Goal: Transaction & Acquisition: Book appointment/travel/reservation

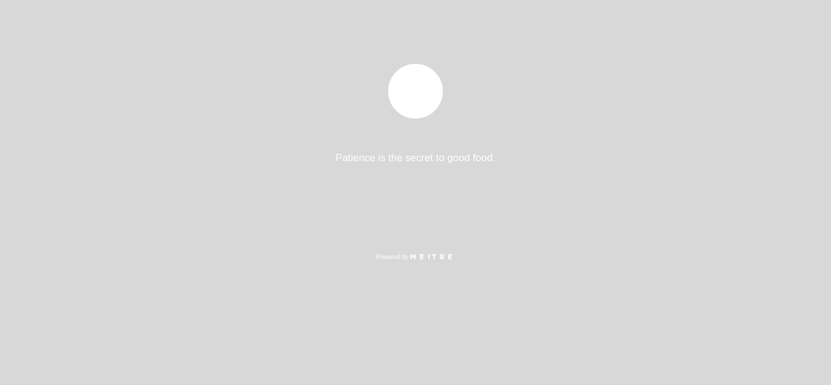
select select "es"
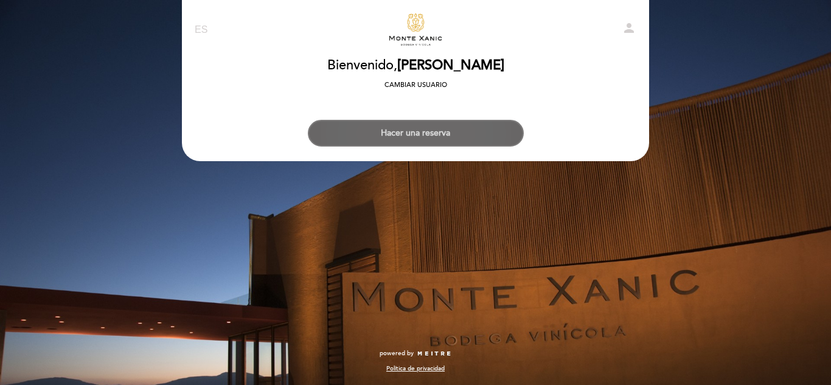
click at [420, 134] on button "Hacer una reserva" at bounding box center [416, 133] width 216 height 27
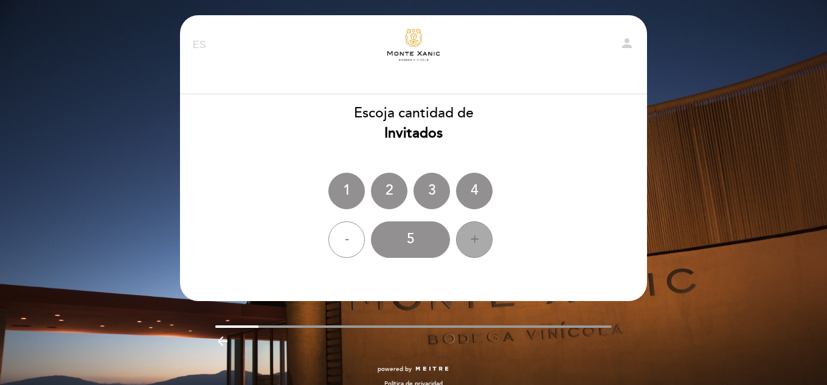
click at [467, 234] on div "+" at bounding box center [474, 239] width 37 height 37
click at [426, 242] on div "6" at bounding box center [410, 239] width 79 height 37
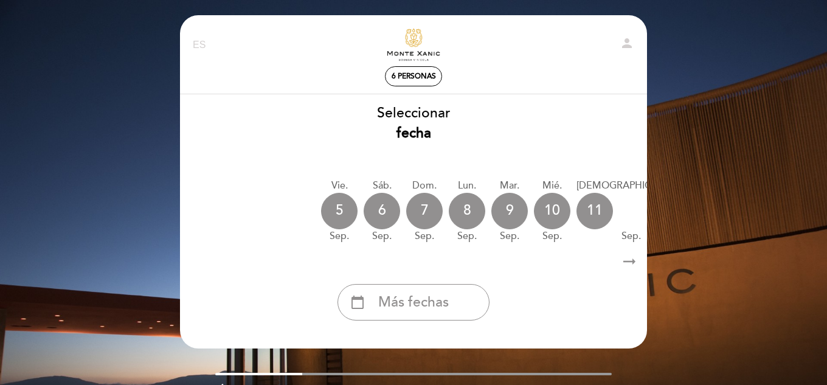
drag, startPoint x: 291, startPoint y: 374, endPoint x: 316, endPoint y: 371, distance: 24.6
click at [312, 372] on div "EN ES PT Experiencias Excepcionales [PERSON_NAME] person 6 personas [GEOGRAPHIC…" at bounding box center [414, 231] width 486 height 433
click at [632, 266] on icon "arrow_right_alt" at bounding box center [630, 262] width 18 height 26
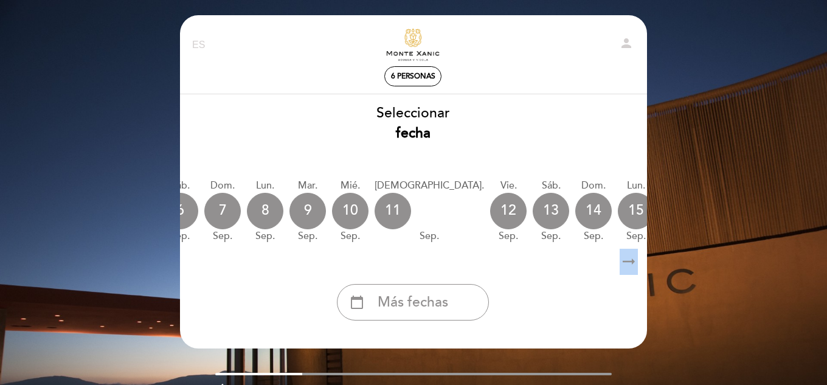
click at [632, 266] on icon "arrow_right_alt" at bounding box center [629, 262] width 18 height 26
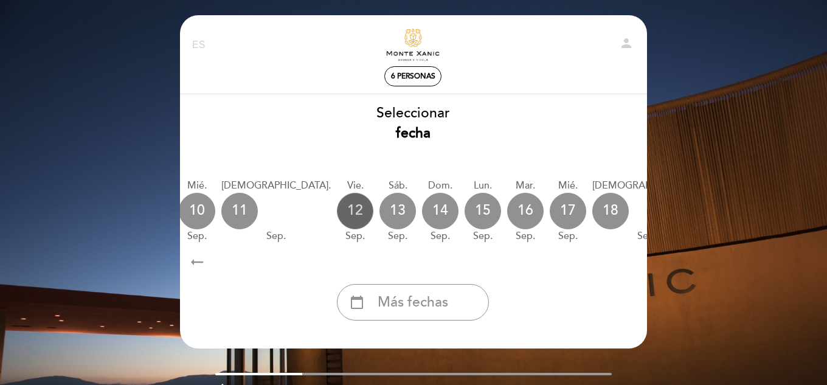
click at [337, 208] on div "12" at bounding box center [355, 211] width 37 height 37
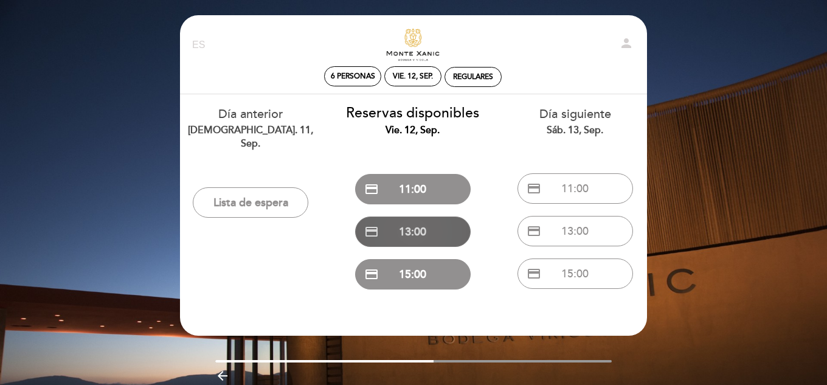
click at [417, 240] on button "credit_card 13:00" at bounding box center [413, 232] width 116 height 30
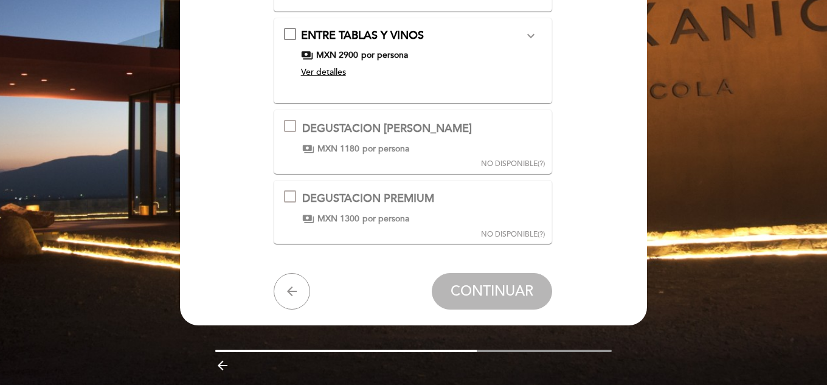
scroll to position [395, 0]
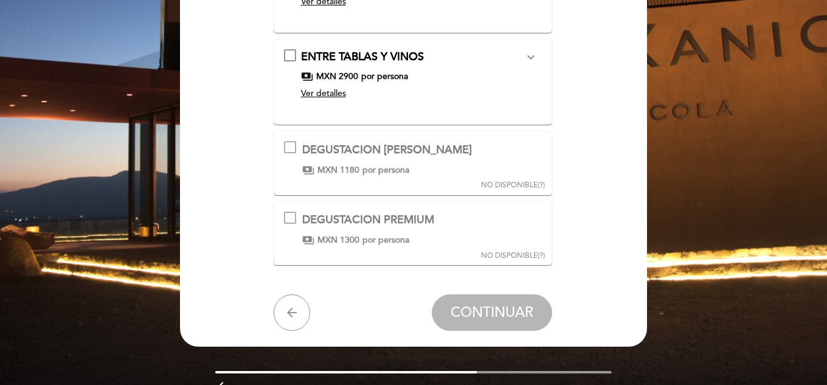
click at [359, 237] on div "payments MXN 1300 por persona" at bounding box center [368, 240] width 132 height 12
click at [380, 157] on div "DEGUSTACION [PERSON_NAME]" at bounding box center [387, 150] width 170 height 16
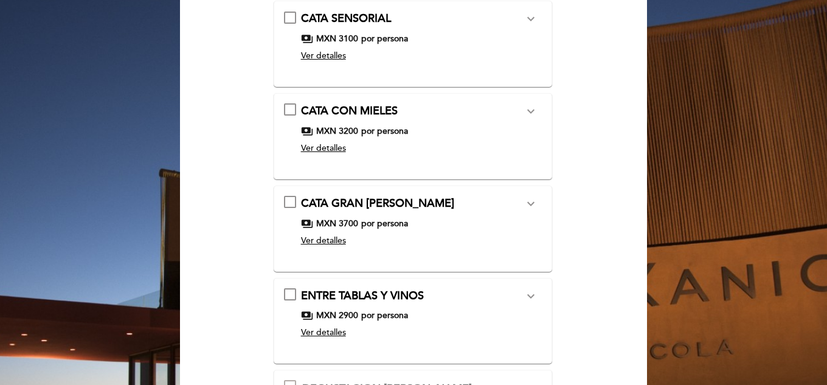
scroll to position [0, 0]
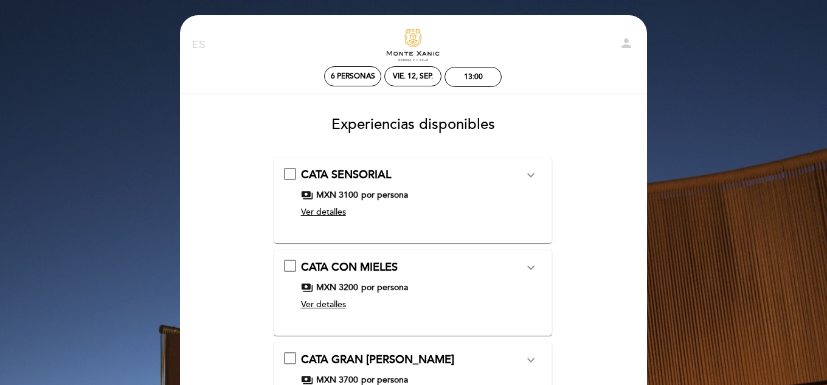
click at [417, 35] on link "Experiencias Excepcionales Monte Xanic" at bounding box center [413, 45] width 152 height 33
